Goal: Task Accomplishment & Management: Manage account settings

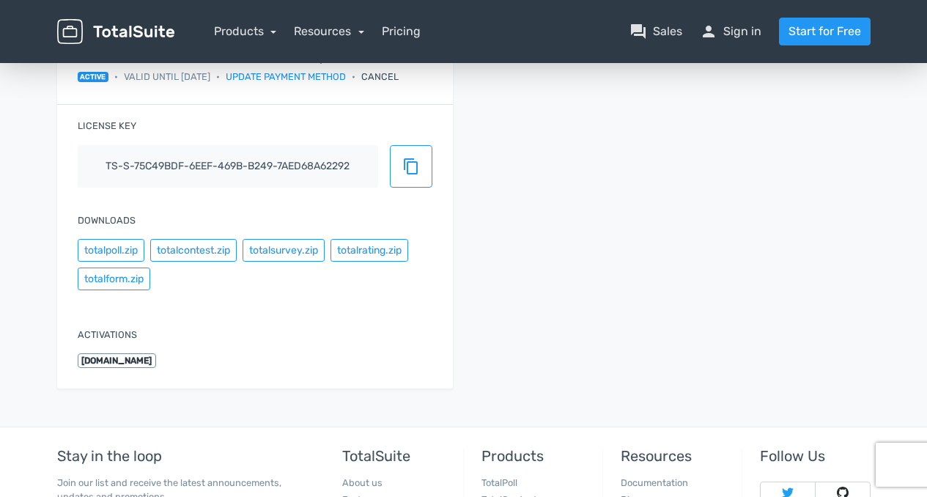
scroll to position [203, 0]
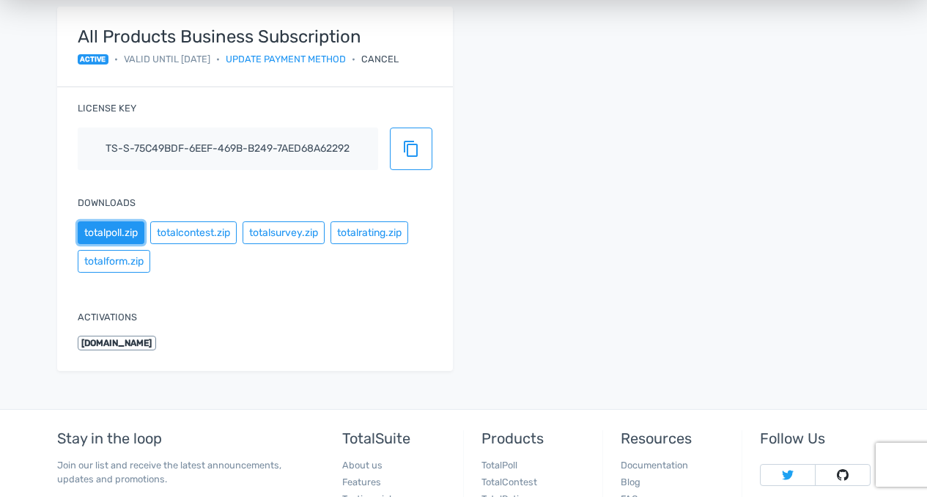
click at [122, 234] on button "totalpoll.zip" at bounding box center [111, 232] width 67 height 23
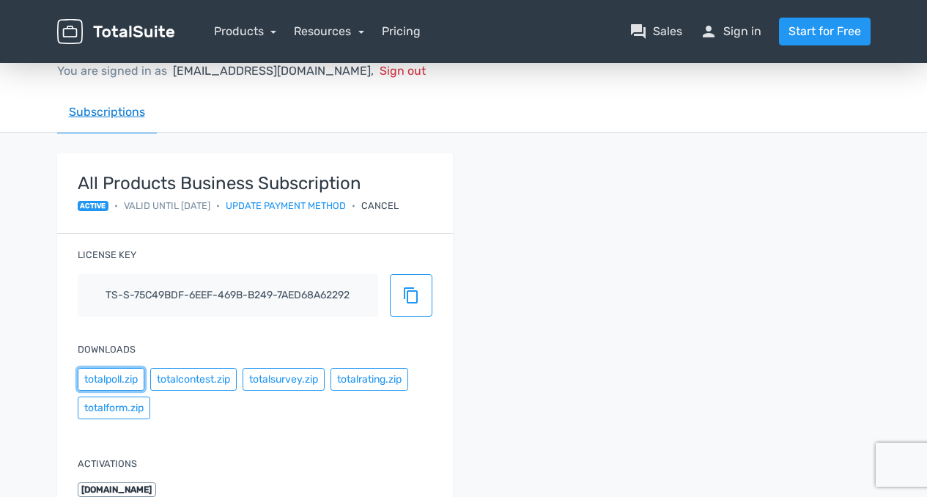
scroll to position [0, 0]
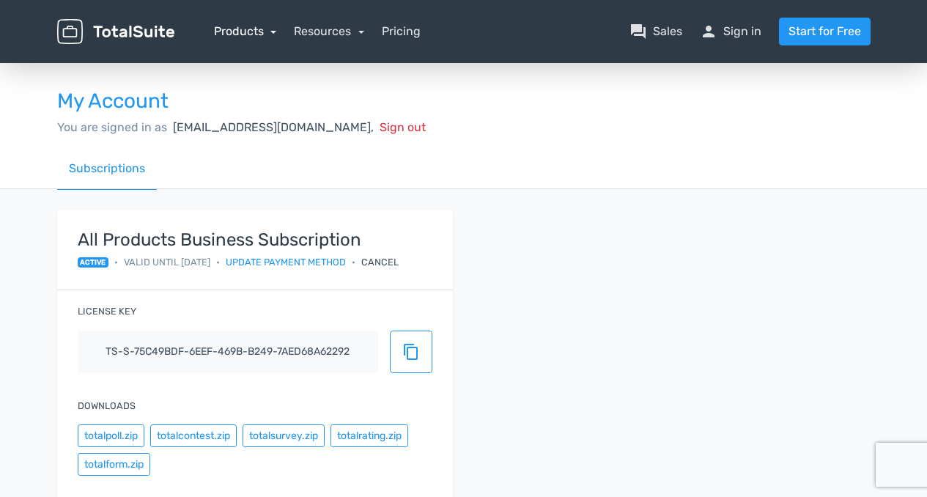
click at [268, 32] on link "Products" at bounding box center [245, 31] width 63 height 14
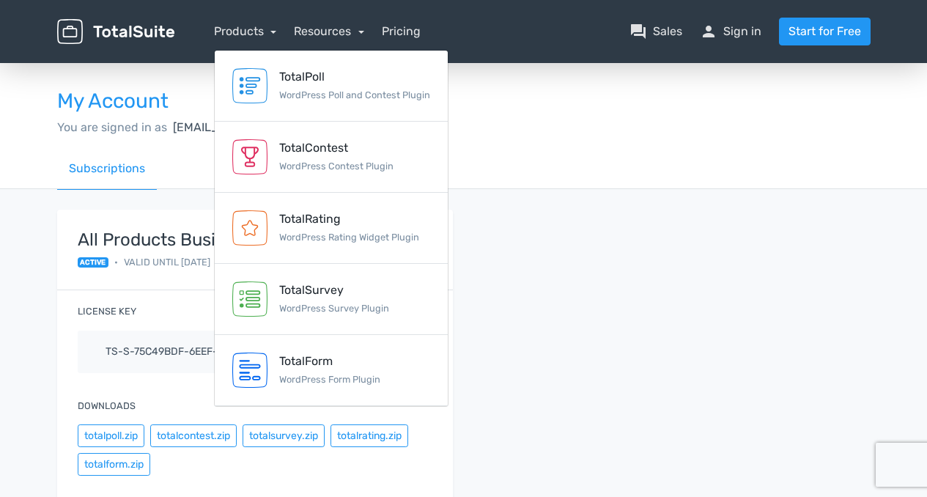
click at [587, 114] on div "My Account You are signed in as lorvenskythevulture@gmail.com, Sign out" at bounding box center [463, 104] width 835 height 87
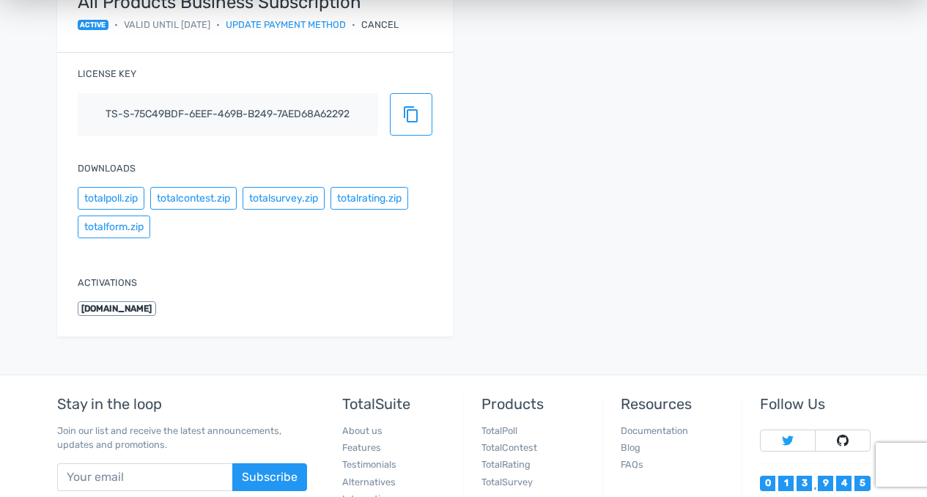
scroll to position [220, 0]
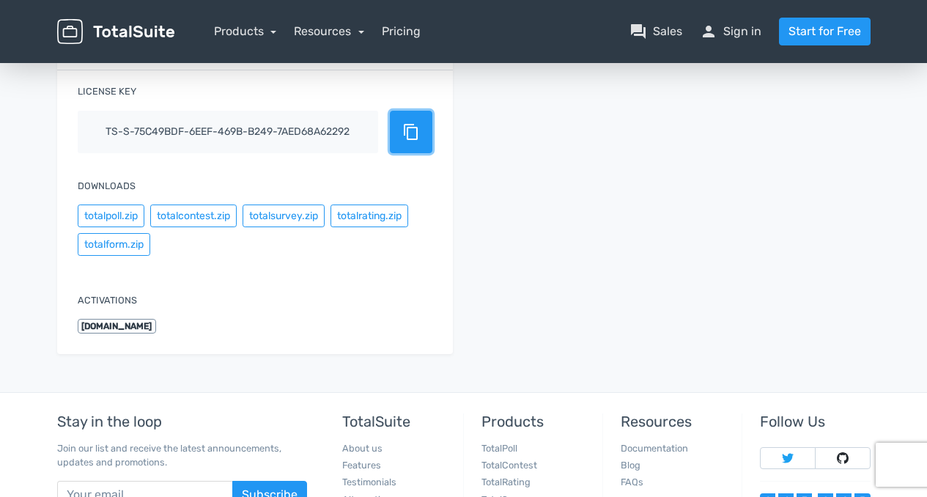
click at [420, 131] on button "content_copy" at bounding box center [411, 132] width 42 height 42
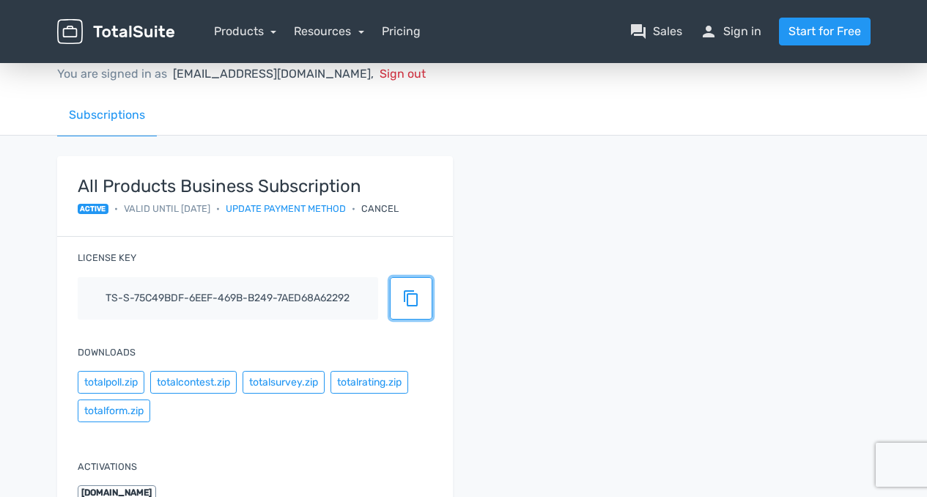
scroll to position [0, 0]
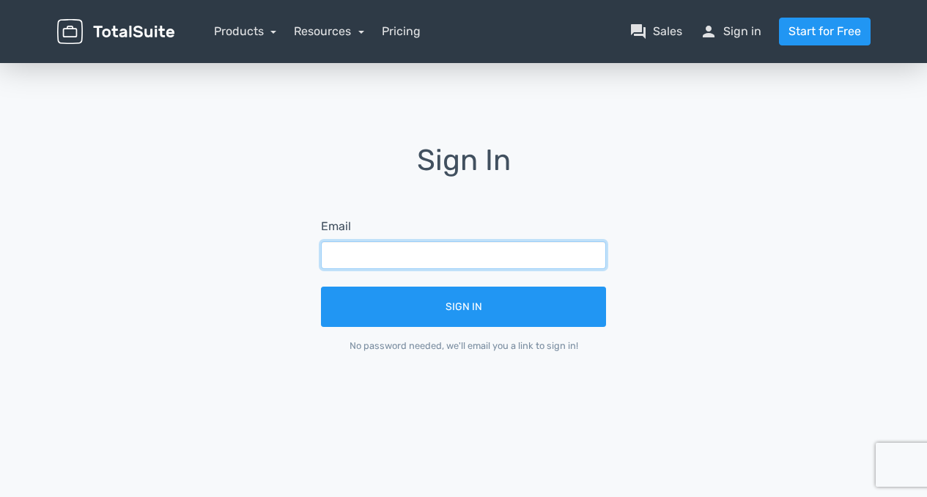
click at [357, 259] on input "text" at bounding box center [463, 255] width 285 height 28
click at [218, 215] on div "Sign In Email Sign In No password needed, we'll email you a link to sign in!" at bounding box center [463, 258] width 835 height 229
click at [448, 267] on input "text" at bounding box center [463, 255] width 285 height 28
click at [364, 256] on input "text" at bounding box center [463, 255] width 285 height 28
paste input "[EMAIL_ADDRESS][DOMAIN_NAME]"
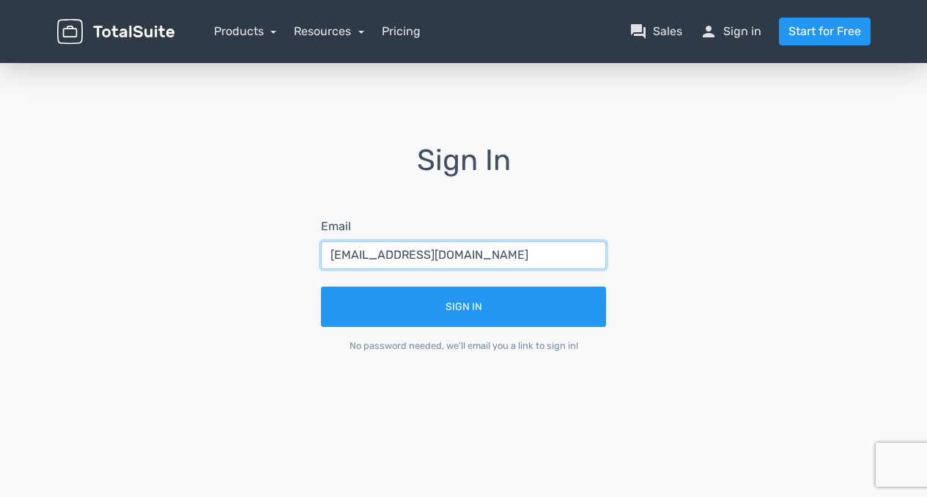
type input "[EMAIL_ADDRESS][DOMAIN_NAME]"
click at [208, 247] on div "Sign In Email [EMAIL_ADDRESS][DOMAIN_NAME] Sign In No password needed, we'll em…" at bounding box center [463, 258] width 835 height 229
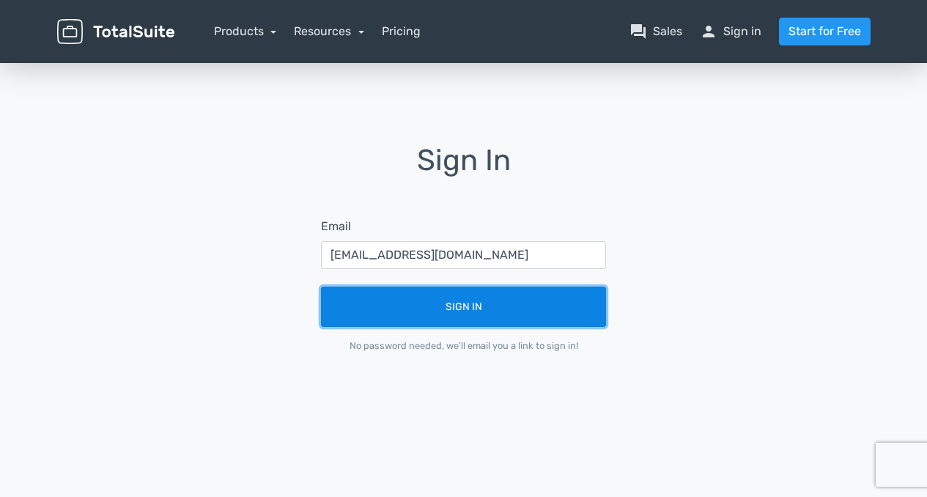
click at [512, 316] on button "Sign In" at bounding box center [463, 306] width 285 height 40
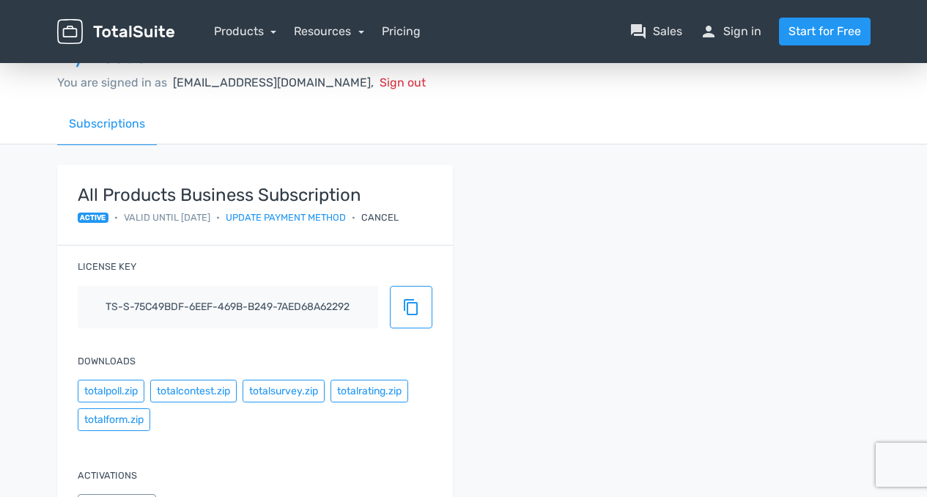
scroll to position [73, 0]
